Goal: Task Accomplishment & Management: Complete application form

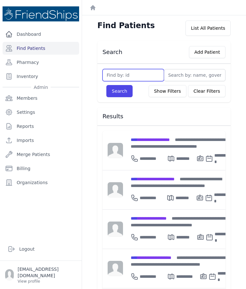
click at [136, 74] on input "text" at bounding box center [132, 75] width 61 height 12
type input "323"
click at [111, 96] on button "Search" at bounding box center [119, 91] width 26 height 12
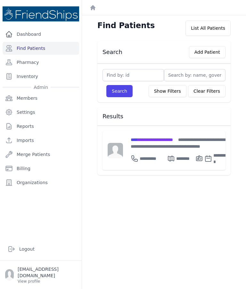
click at [166, 139] on span "**********" at bounding box center [152, 140] width 42 height 4
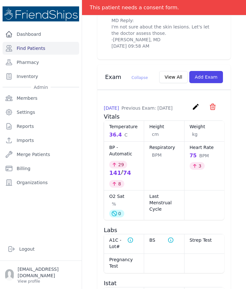
scroll to position [421, 0]
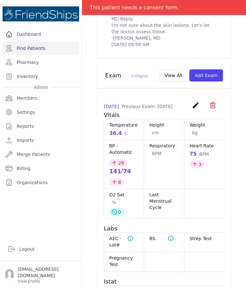
click at [212, 82] on button "Add Exam" at bounding box center [206, 75] width 34 height 12
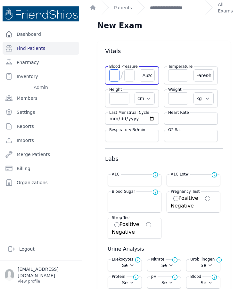
click at [113, 81] on input "number" at bounding box center [114, 75] width 10 height 12
type input "126"
click at [129, 79] on input "number" at bounding box center [129, 75] width 10 height 12
type input "6"
type input "76"
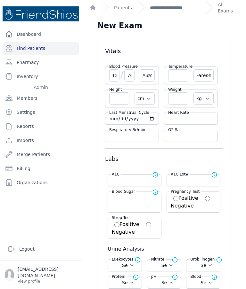
click at [187, 122] on input "number" at bounding box center [190, 119] width 45 height 6
select select "Automatic"
select select "F"
select select "cm"
select select "kg"
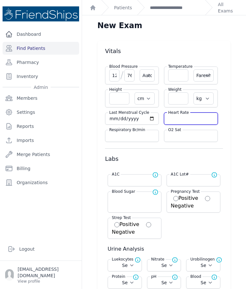
select select
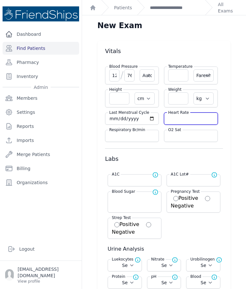
select select
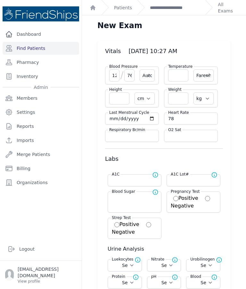
type input "78"
click at [180, 74] on input "number" at bounding box center [178, 75] width 20 height 12
type input "76"
select select "Automatic"
select select "F"
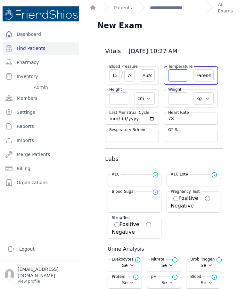
select select "cm"
select select "kg"
select select
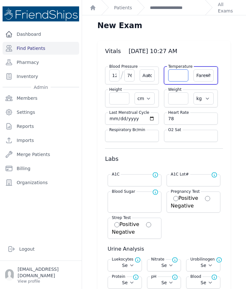
select select
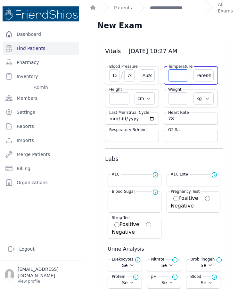
select select
type input "36.5"
click at [207, 74] on select "Farenheit [PERSON_NAME]" at bounding box center [203, 75] width 20 height 12
select select "Automatic"
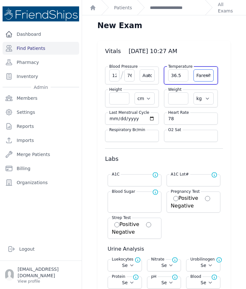
select select "cm"
select select "kg"
type input "78"
select select
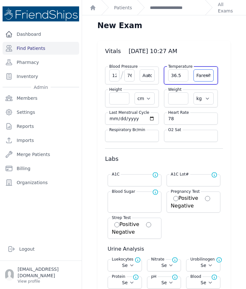
select select
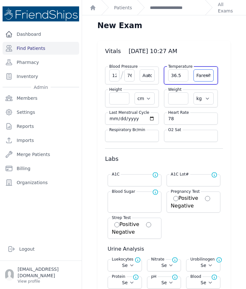
select select
select select "C"
click at [181, 100] on input "number" at bounding box center [178, 99] width 20 height 12
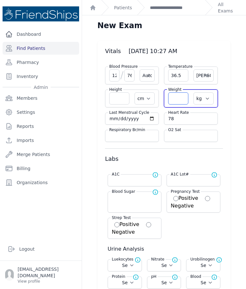
select select "Automatic"
type input "36.5"
select select "cm"
select select "kg"
select select
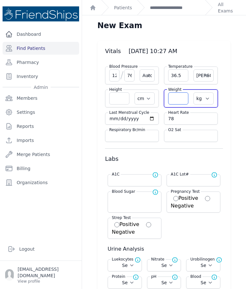
select select
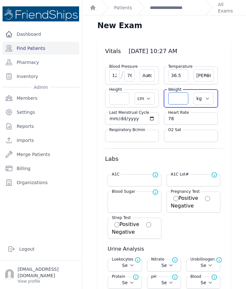
select select
type input "79"
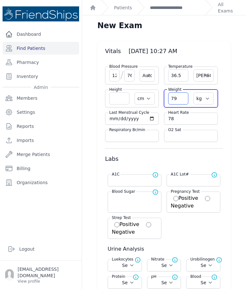
select select "Automatic"
select select "C"
select select "cm"
select select "kg"
select select
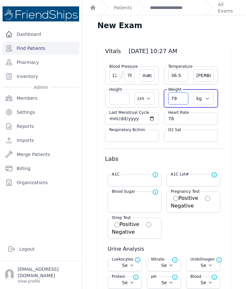
select select
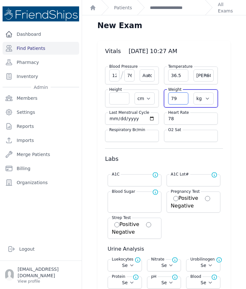
select select
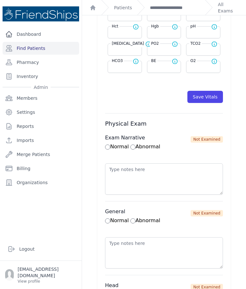
scroll to position [343, 0]
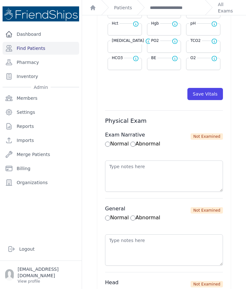
type input "79.9"
click at [211, 96] on button "Save Vitals" at bounding box center [205, 94] width 36 height 12
select select "Automatic"
select select "cm"
select select "kg"
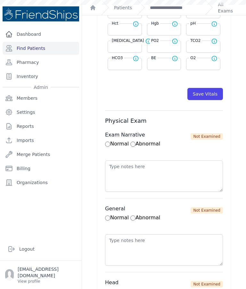
select select
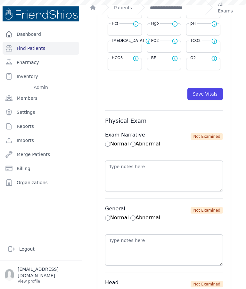
select select
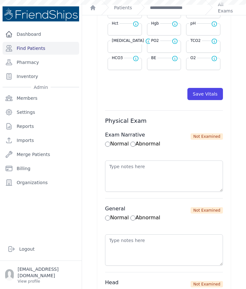
scroll to position [0, 0]
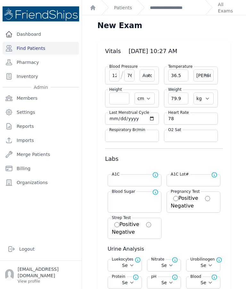
click at [177, 9] on link "**********" at bounding box center [175, 7] width 50 height 6
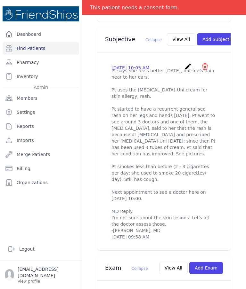
scroll to position [230, 0]
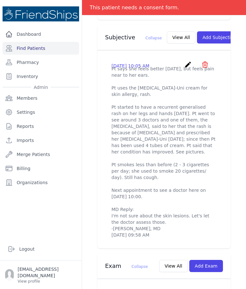
click at [202, 42] on button "Add Subjective" at bounding box center [219, 37] width 44 height 12
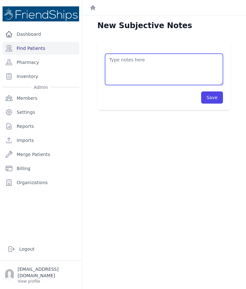
click at [180, 60] on textarea at bounding box center [164, 69] width 118 height 31
type textarea "TSH 1.852. [DATE]"
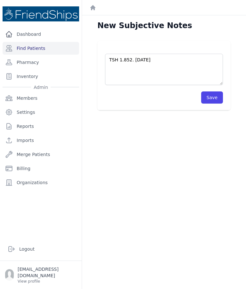
click at [215, 100] on button "Save" at bounding box center [212, 98] width 22 height 12
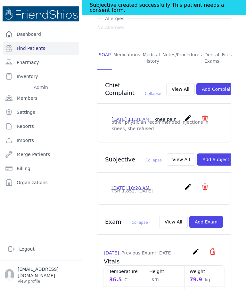
scroll to position [129, 0]
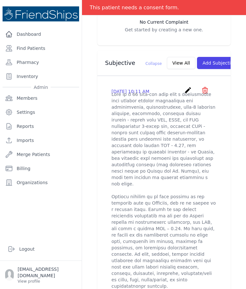
scroll to position [192, 0]
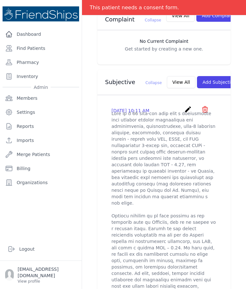
click at [187, 106] on icon "create" at bounding box center [188, 110] width 8 height 8
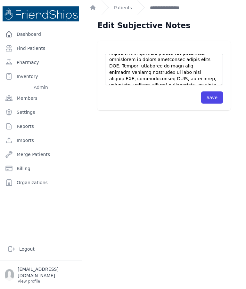
scroll to position [307, 0]
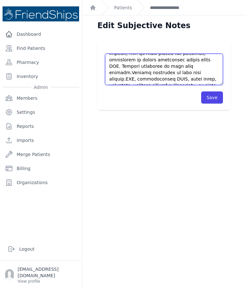
click at [204, 77] on textarea at bounding box center [164, 69] width 118 height 31
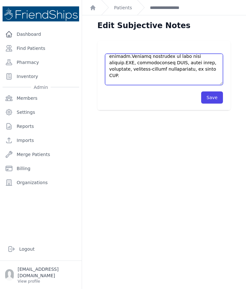
scroll to position [324, 0]
type textarea "This is a 62 year-old male with a complicated past medical history significant …"
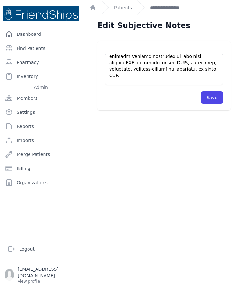
click at [216, 98] on button "Save" at bounding box center [212, 98] width 22 height 12
click at [213, 102] on button "Save" at bounding box center [212, 98] width 22 height 12
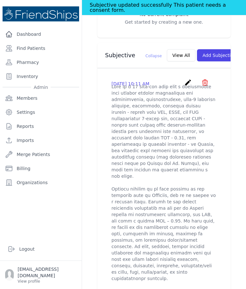
scroll to position [230, 0]
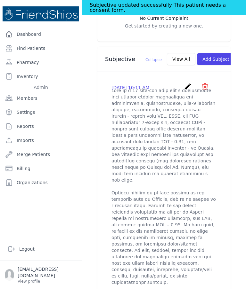
click at [186, 85] on link "create" at bounding box center [188, 88] width 9 height 6
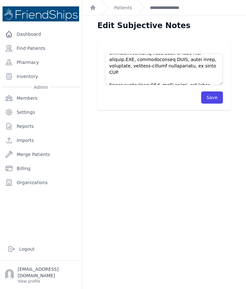
scroll to position [326, 0]
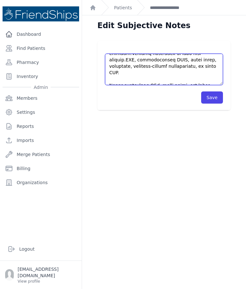
click at [138, 76] on textarea at bounding box center [164, 69] width 118 height 31
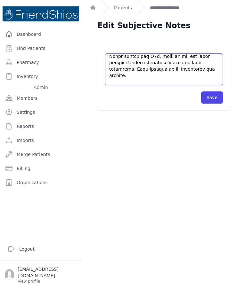
scroll to position [356, 0]
type textarea "This is a 62 year-old male with a complicated past medical history significant …"
click at [215, 102] on button "Save" at bounding box center [212, 98] width 22 height 12
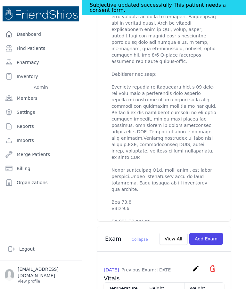
scroll to position [518, 0]
